Goal: Transaction & Acquisition: Purchase product/service

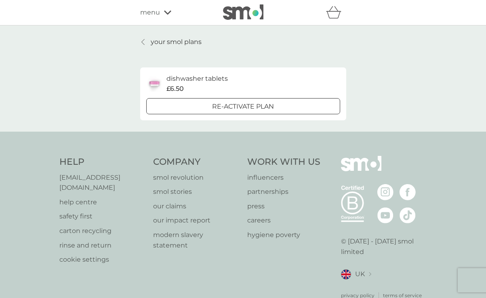
click at [293, 110] on div "Re-activate Plan" at bounding box center [243, 106] width 193 height 11
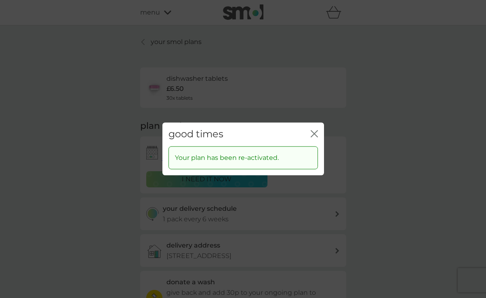
click at [313, 128] on div "good times close" at bounding box center [244, 135] width 162 height 24
click at [315, 130] on icon "close" at bounding box center [314, 133] width 7 height 7
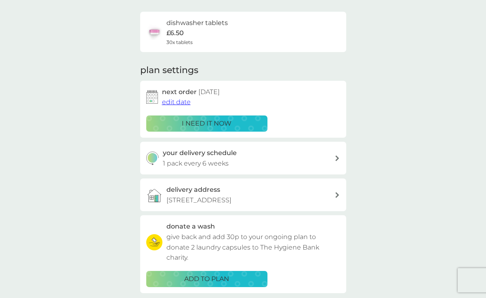
scroll to position [56, 0]
click at [173, 102] on span "edit date" at bounding box center [176, 102] width 29 height 8
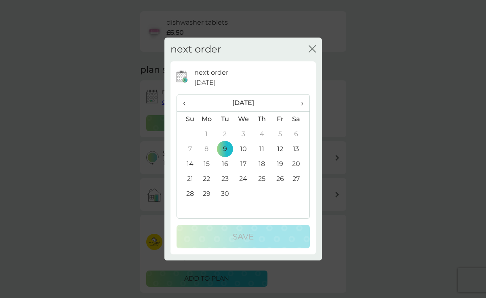
click at [306, 47] on div "next order close" at bounding box center [244, 50] width 158 height 24
click at [310, 46] on icon "close" at bounding box center [310, 49] width 3 height 6
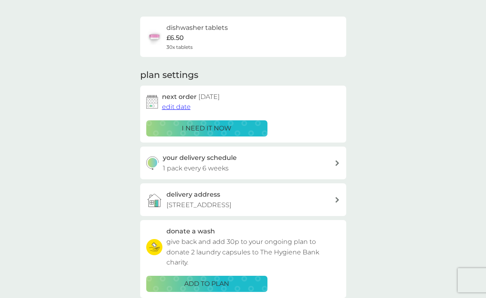
scroll to position [0, 0]
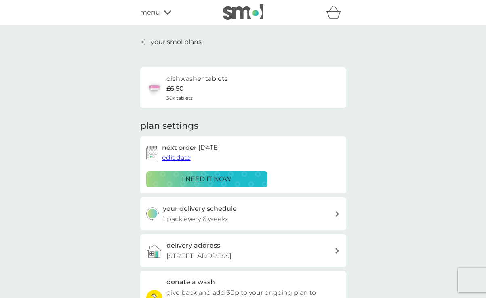
click at [153, 15] on span "menu" at bounding box center [150, 12] width 20 height 11
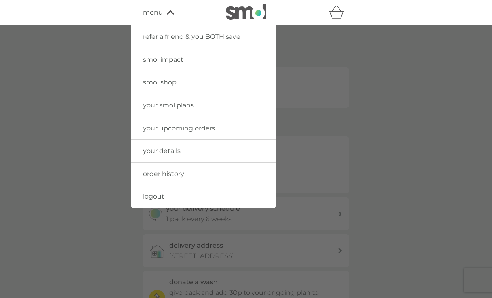
click at [167, 79] on span "smol shop" at bounding box center [160, 82] width 34 height 8
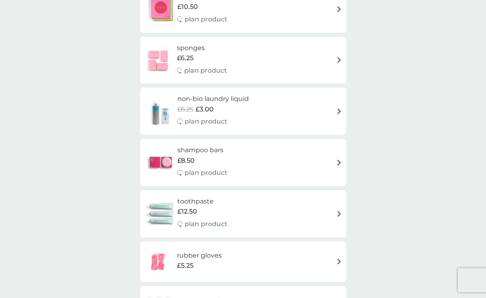
scroll to position [1391, 0]
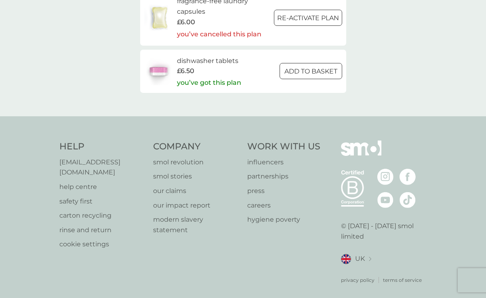
click at [309, 78] on button "ADD TO BASKET" at bounding box center [311, 71] width 63 height 16
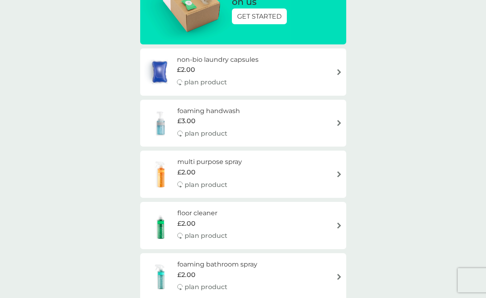
scroll to position [0, 0]
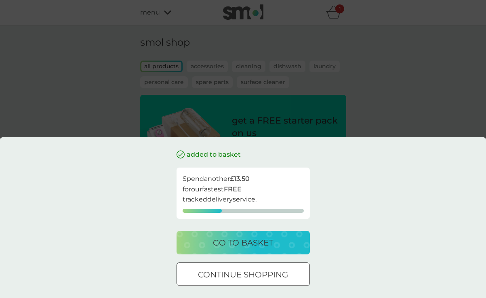
click at [263, 246] on p "go to basket" at bounding box center [243, 243] width 60 height 13
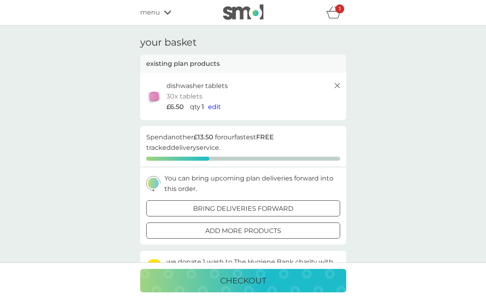
click at [216, 107] on span "edit" at bounding box center [214, 107] width 13 height 8
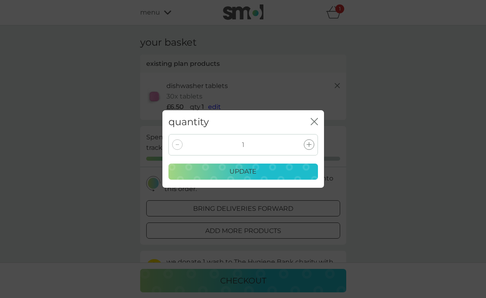
click at [310, 139] on div "1" at bounding box center [244, 144] width 150 height 21
click at [309, 142] on icon at bounding box center [309, 144] width 5 height 5
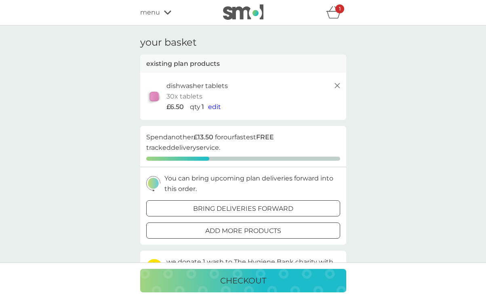
click at [218, 107] on span "edit" at bounding box center [214, 107] width 13 height 8
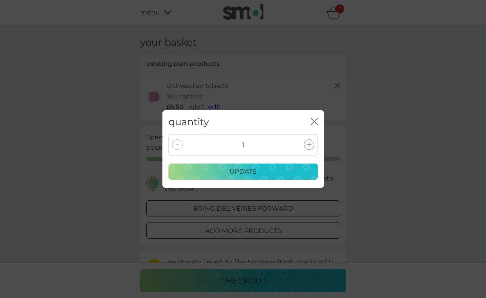
click at [310, 149] on div at bounding box center [309, 144] width 11 height 11
click at [309, 146] on icon at bounding box center [309, 144] width 5 height 5
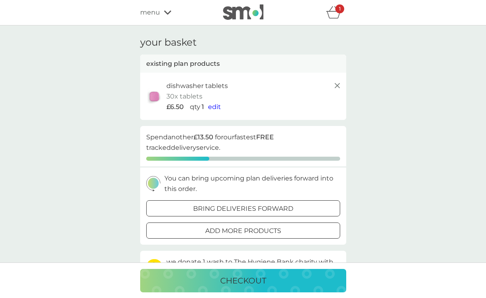
click at [218, 104] on span "edit" at bounding box center [214, 107] width 13 height 8
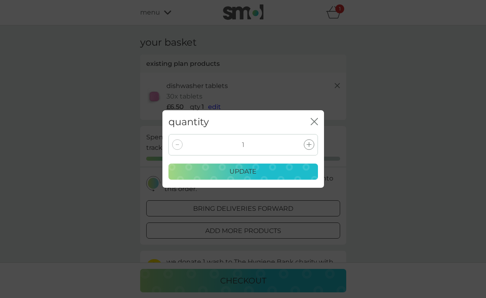
click at [307, 140] on div at bounding box center [309, 144] width 11 height 11
click at [262, 167] on div "update" at bounding box center [243, 172] width 139 height 11
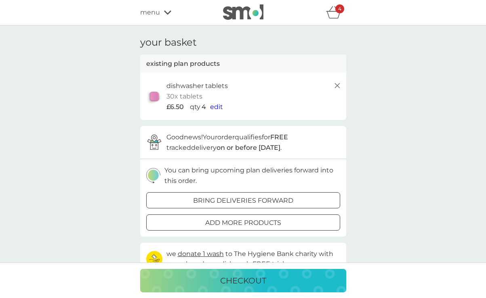
click at [143, 6] on div "refer a friend & you BOTH save smol impact smol shop your smol plans your upcom…" at bounding box center [243, 12] width 206 height 16
click at [145, 10] on span "menu" at bounding box center [150, 12] width 20 height 11
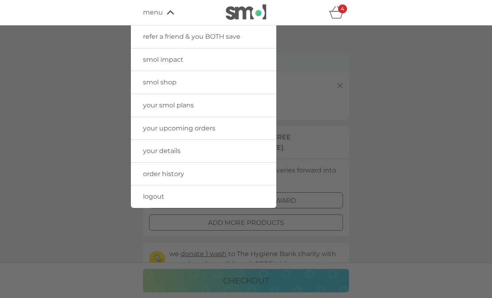
click at [179, 123] on link "your upcoming orders" at bounding box center [204, 128] width 146 height 23
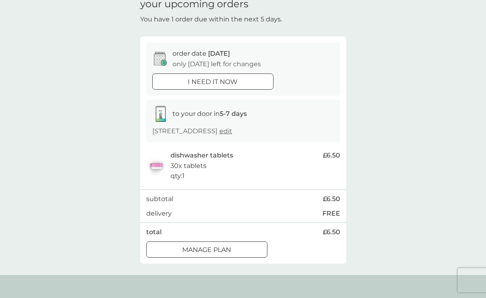
scroll to position [72, 0]
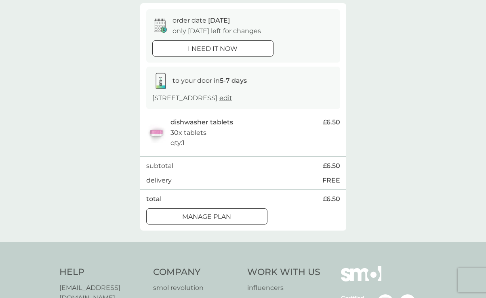
click at [241, 217] on div "Manage plan" at bounding box center [207, 217] width 120 height 11
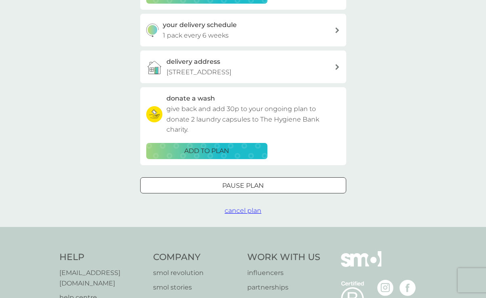
scroll to position [295, 0]
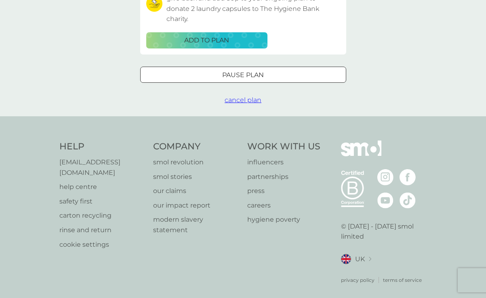
click at [249, 82] on button "Pause plan" at bounding box center [243, 75] width 206 height 16
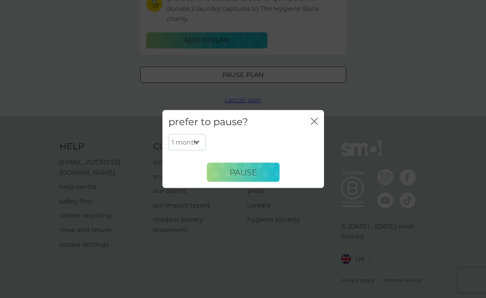
click at [198, 147] on select "1 month 2 months 3 months 4 months 5 months 6 months" at bounding box center [188, 142] width 38 height 17
select select "2"
click at [169, 134] on select "1 month 2 months 3 months 4 months 5 months 6 months" at bounding box center [188, 142] width 38 height 17
click at [222, 167] on button "Pause" at bounding box center [243, 172] width 73 height 19
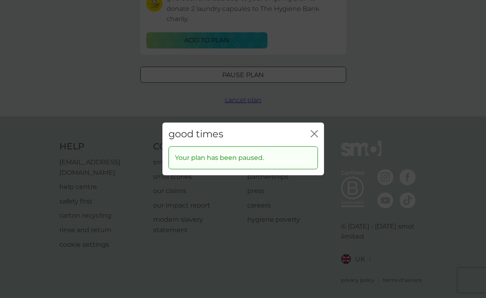
click at [318, 129] on div "good times close" at bounding box center [244, 135] width 162 height 24
click at [313, 133] on icon "close" at bounding box center [314, 133] width 7 height 7
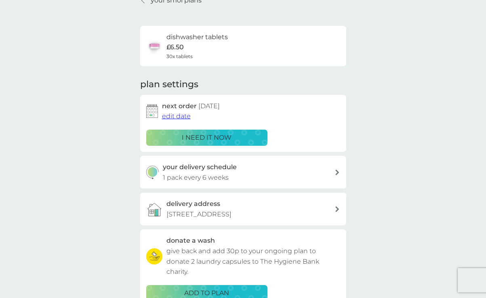
scroll to position [0, 0]
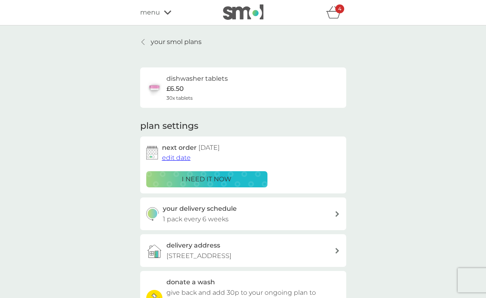
click at [342, 12] on div "4" at bounding box center [340, 8] width 9 height 9
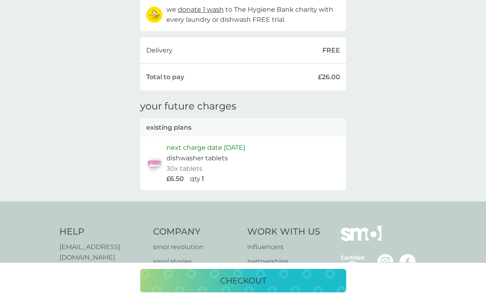
scroll to position [238, 0]
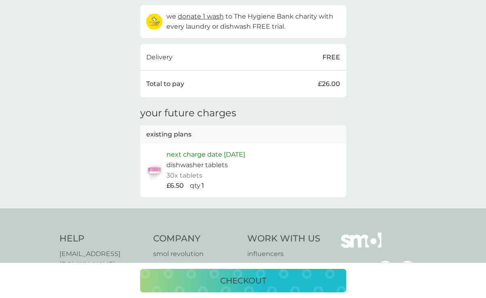
click at [282, 274] on button "checkout" at bounding box center [243, 280] width 206 height 23
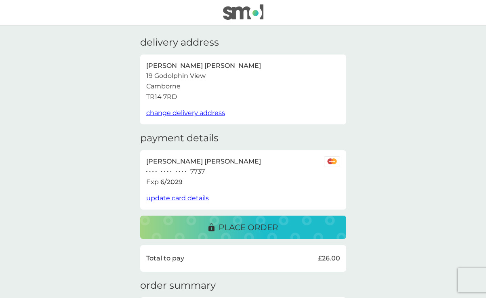
click at [194, 199] on span "update card details" at bounding box center [177, 198] width 63 height 8
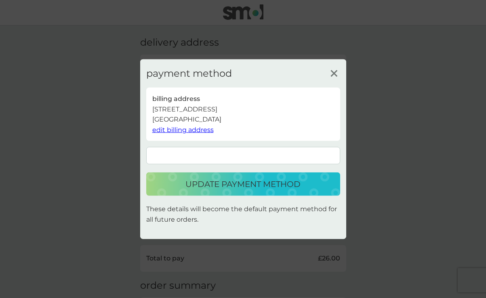
click at [280, 185] on p "update payment method" at bounding box center [243, 184] width 115 height 13
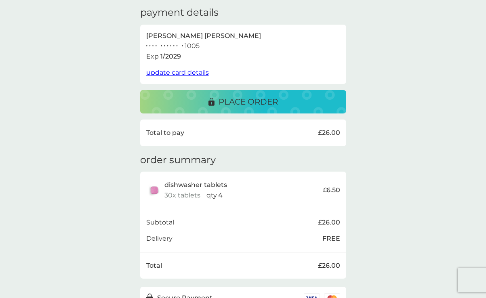
scroll to position [172, 0]
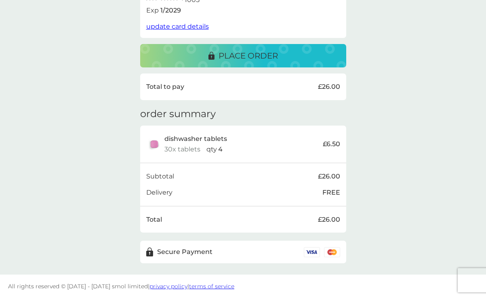
click at [267, 52] on p "place order" at bounding box center [248, 55] width 59 height 13
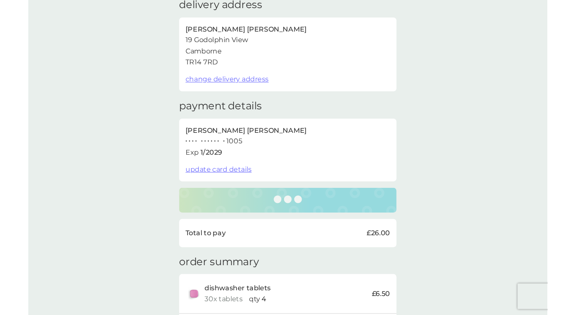
scroll to position [38, 0]
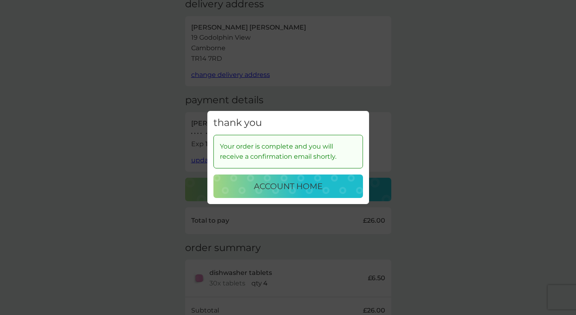
click at [306, 185] on p "account home" at bounding box center [288, 186] width 69 height 13
